Goal: Transaction & Acquisition: Purchase product/service

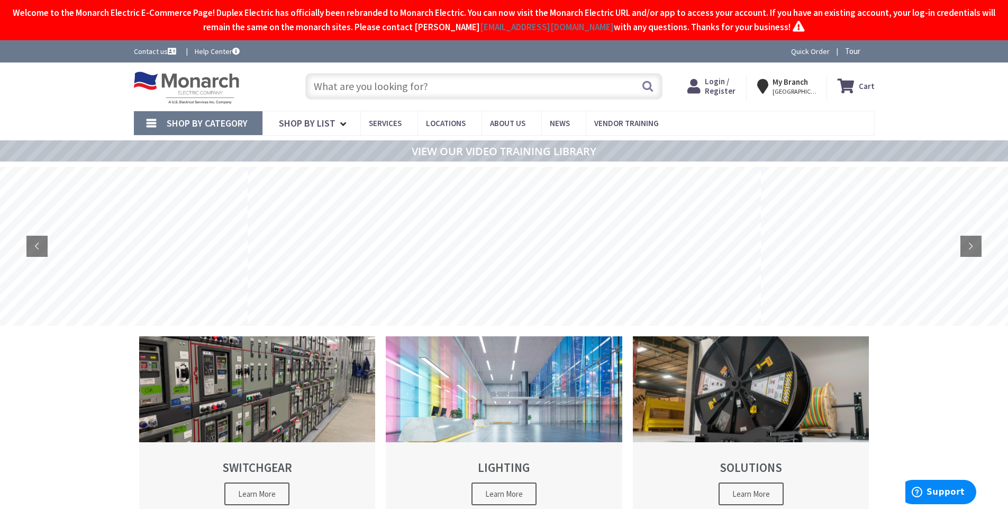
click at [346, 88] on input "text" at bounding box center [483, 86] width 357 height 26
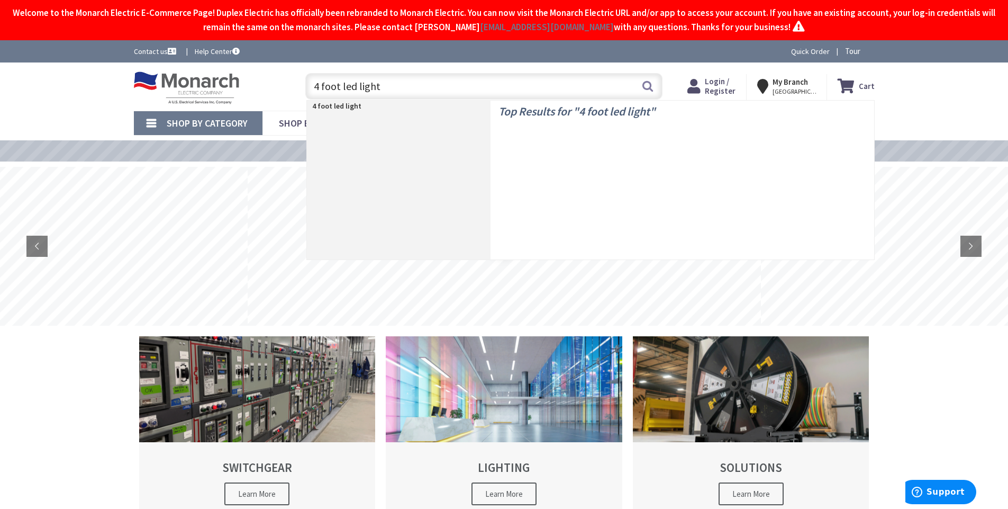
type input "4 foot led lights"
